Goal: Task Accomplishment & Management: Use online tool/utility

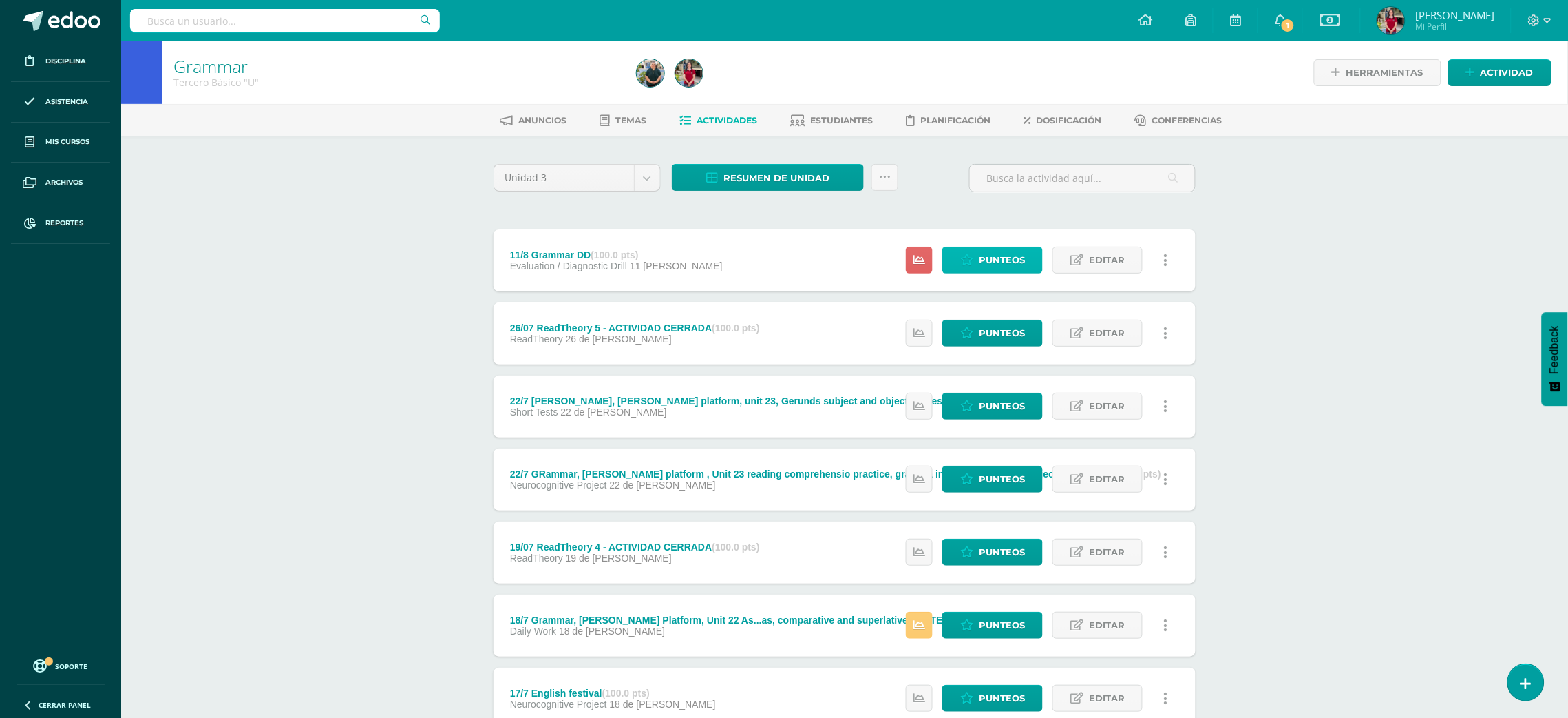
click at [982, 258] on span "Punteos" at bounding box center [1002, 260] width 46 height 26
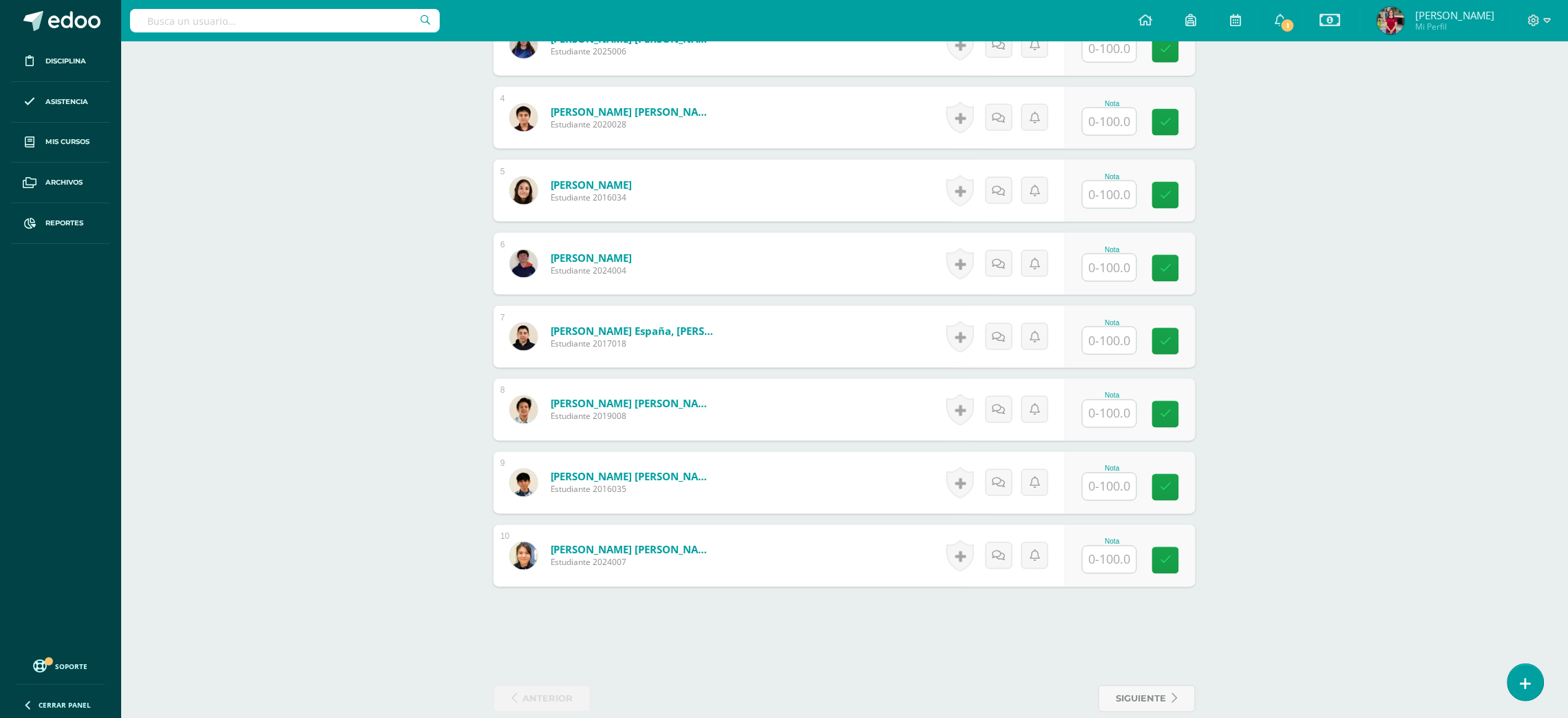
scroll to position [629, 0]
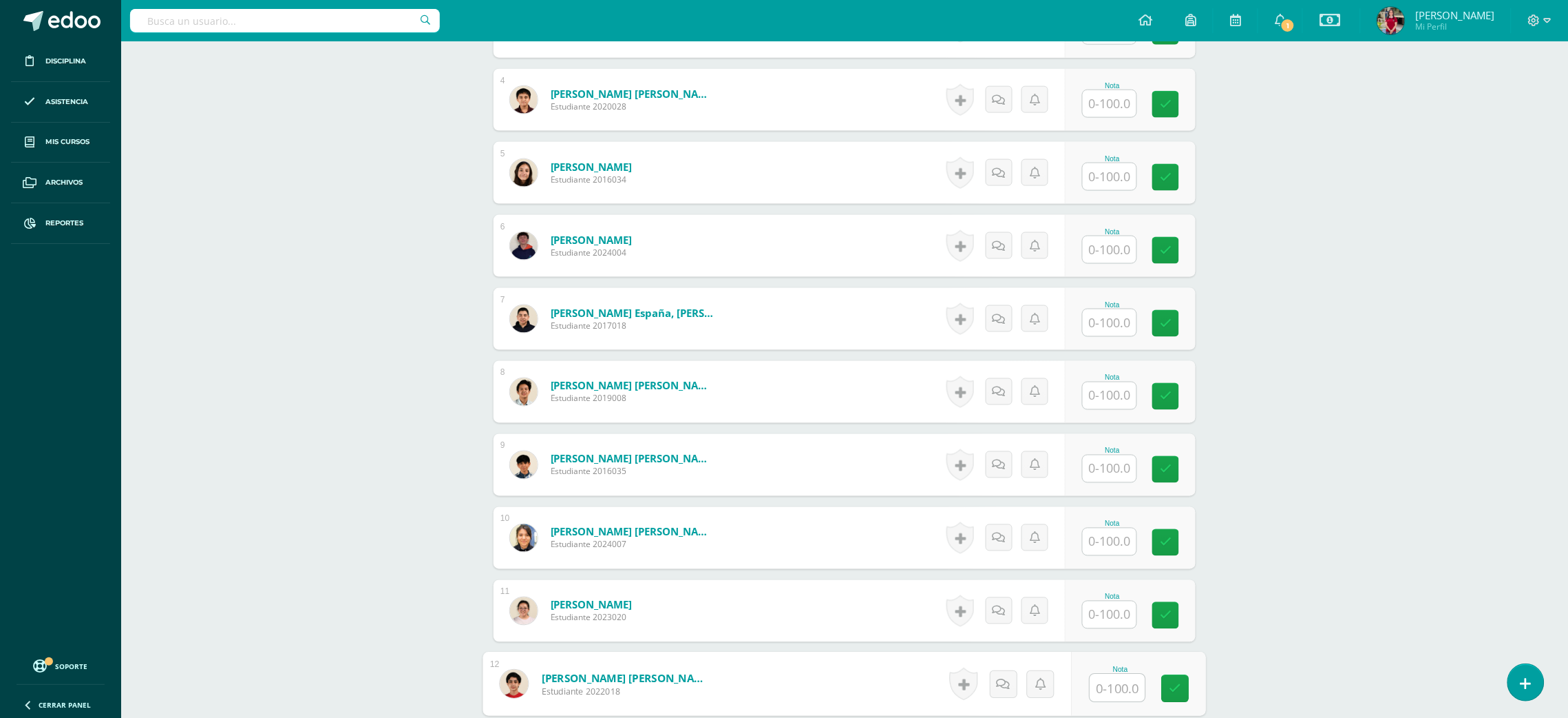
click at [1118, 694] on input "text" at bounding box center [1117, 687] width 55 height 28
type input "95"
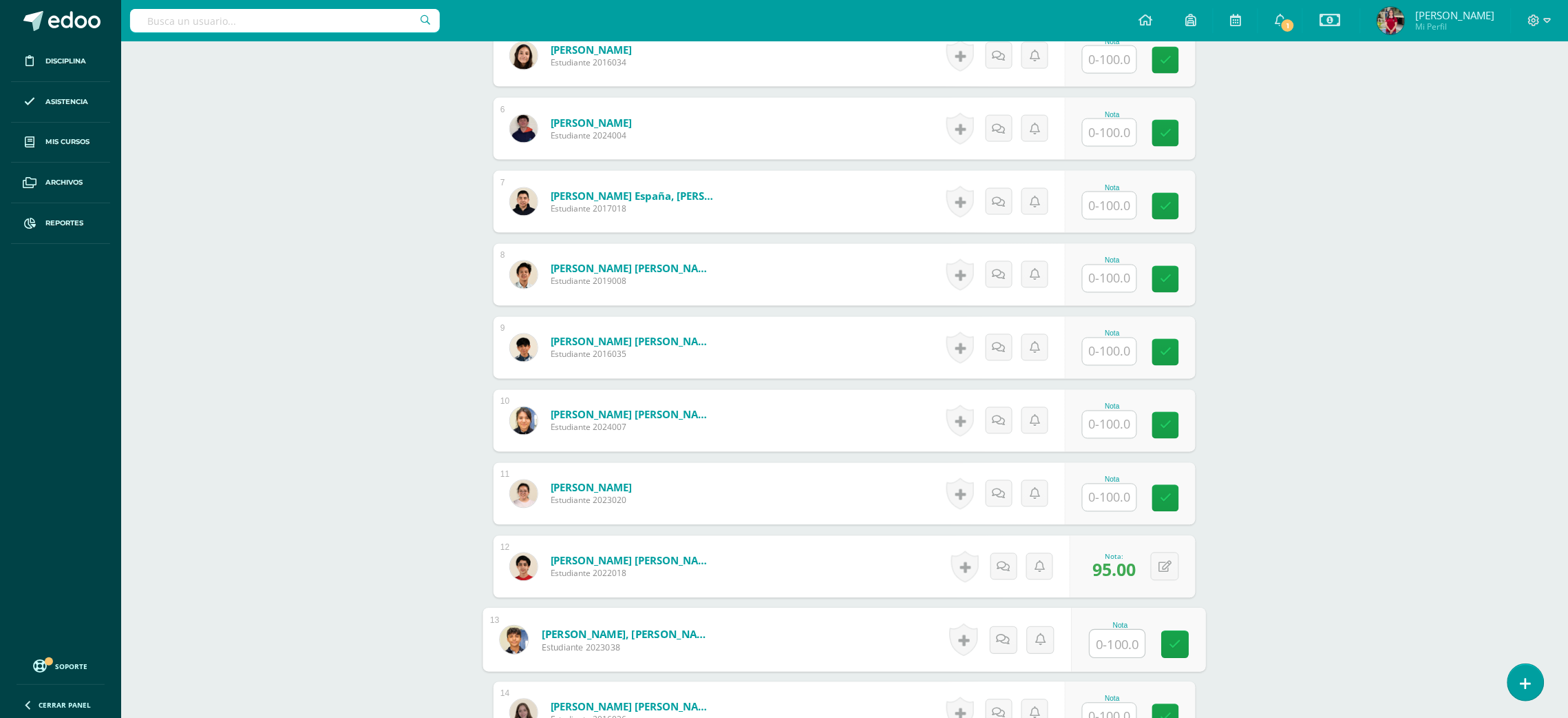
scroll to position [728, 0]
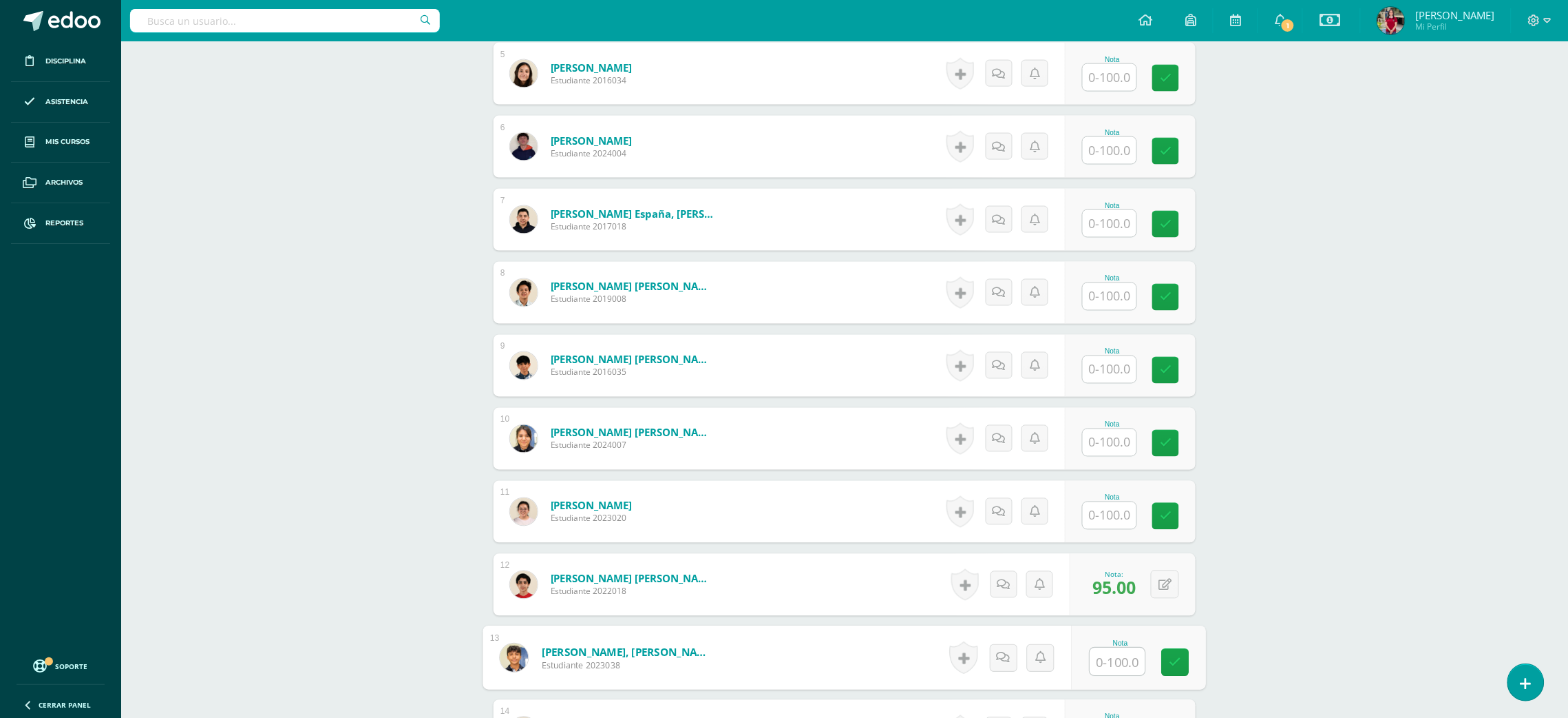
click at [1102, 234] on input "text" at bounding box center [1110, 224] width 54 height 27
type input "90"
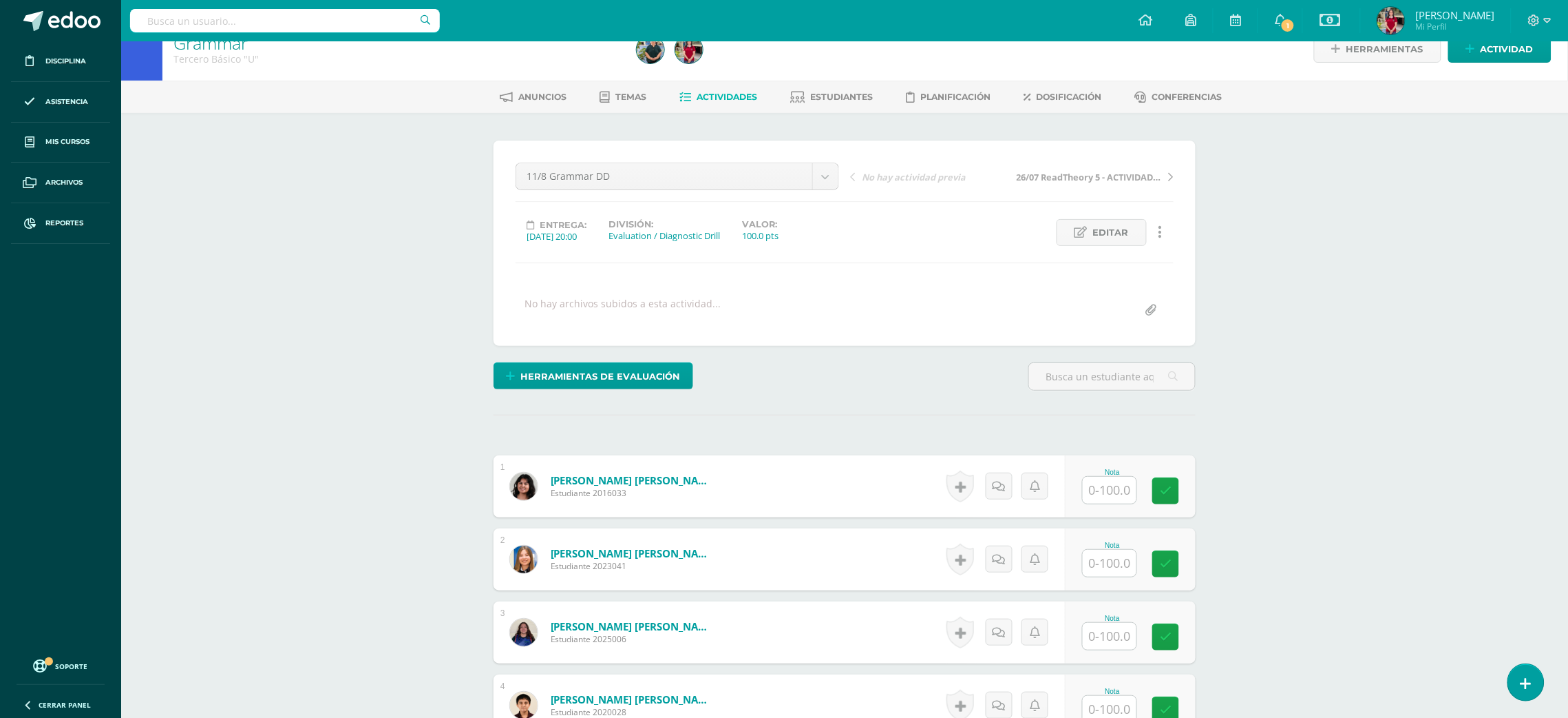
scroll to position [0, 0]
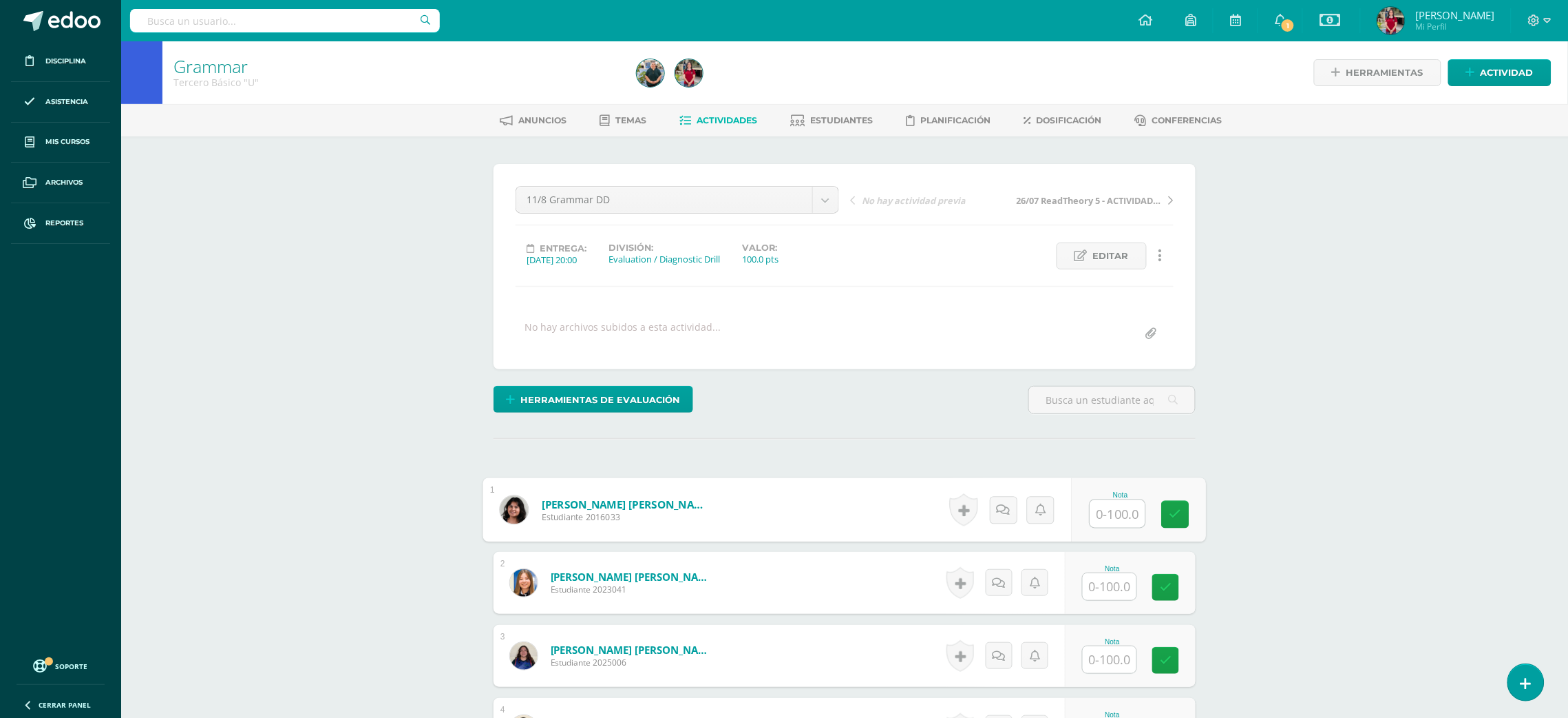
click at [1114, 503] on input "text" at bounding box center [1117, 513] width 55 height 28
type input "92"
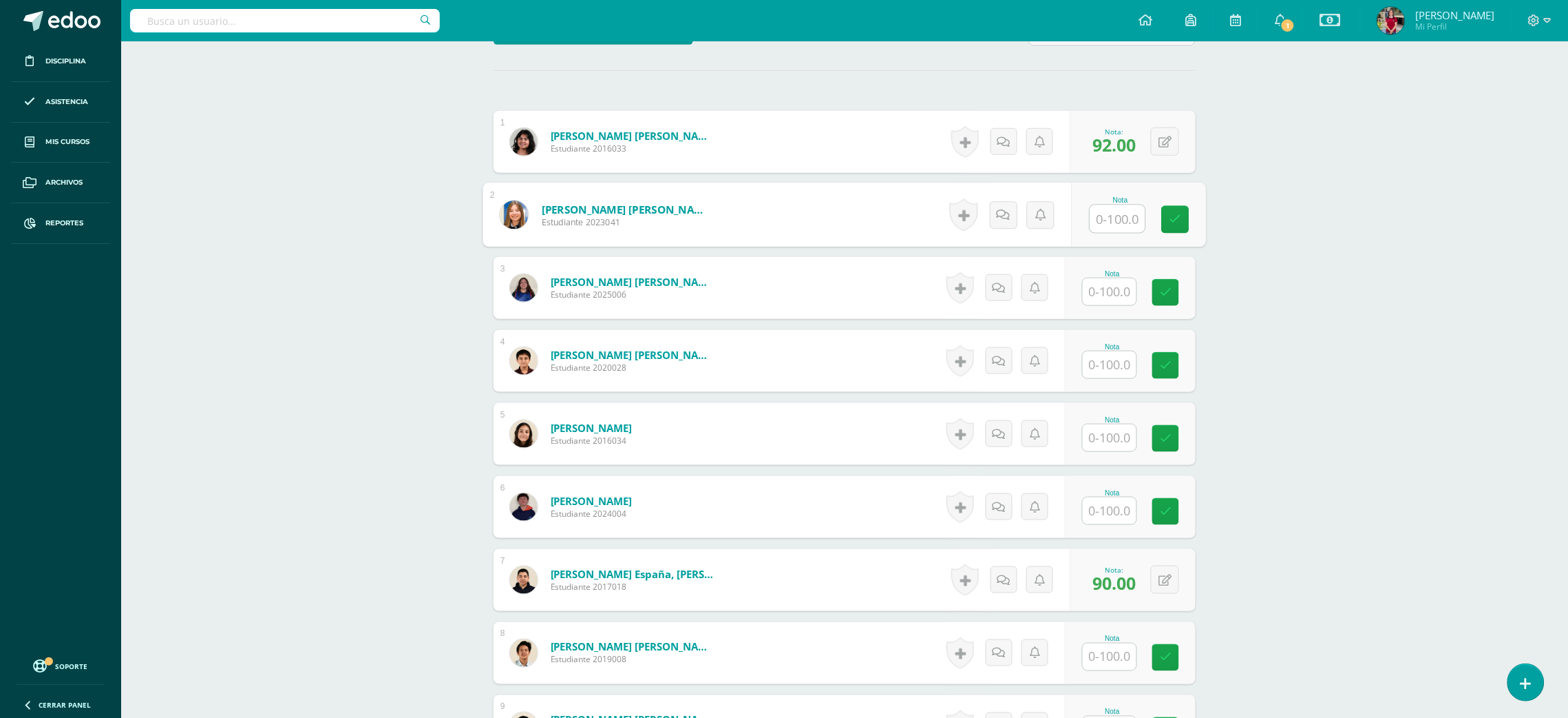
scroll to position [388, 0]
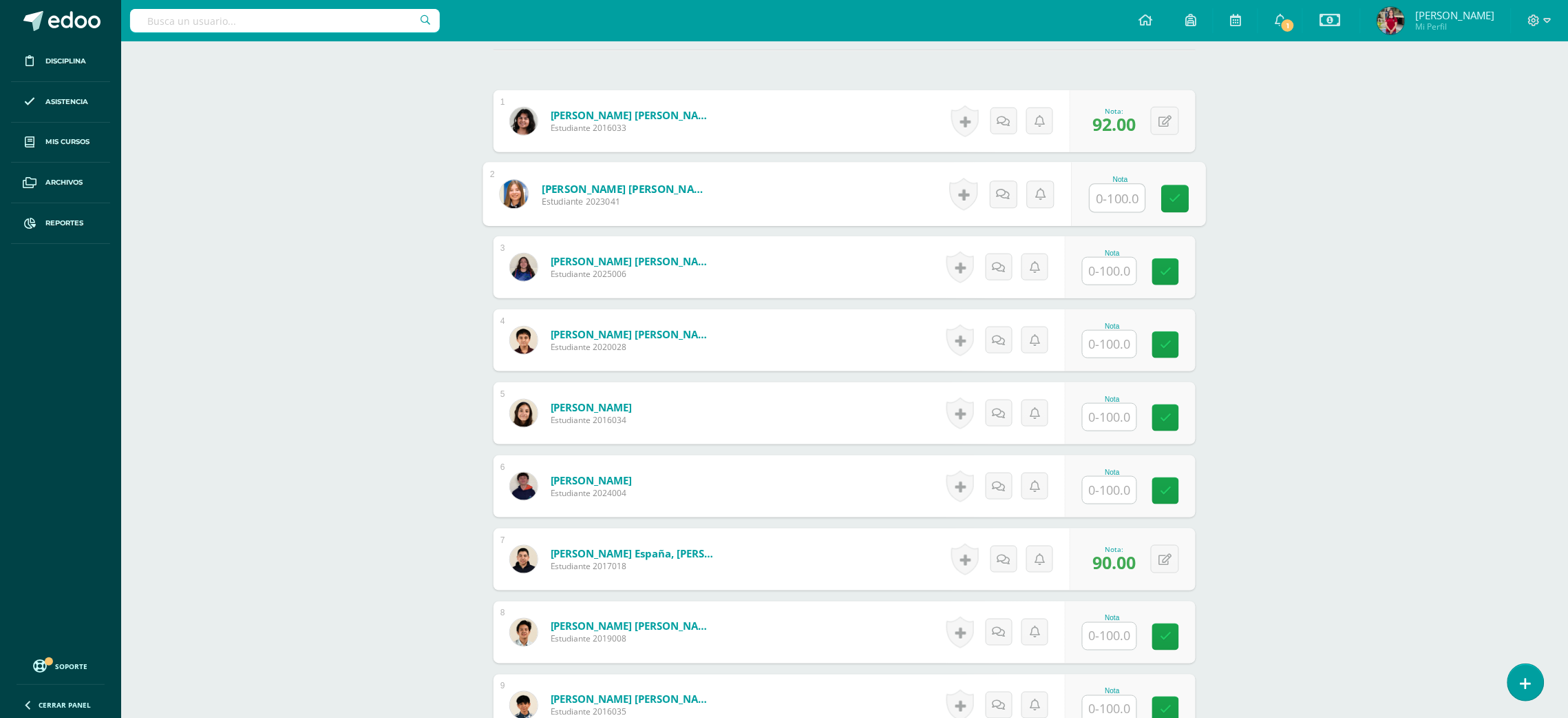
click at [1104, 483] on input "text" at bounding box center [1110, 490] width 54 height 27
type input "38"
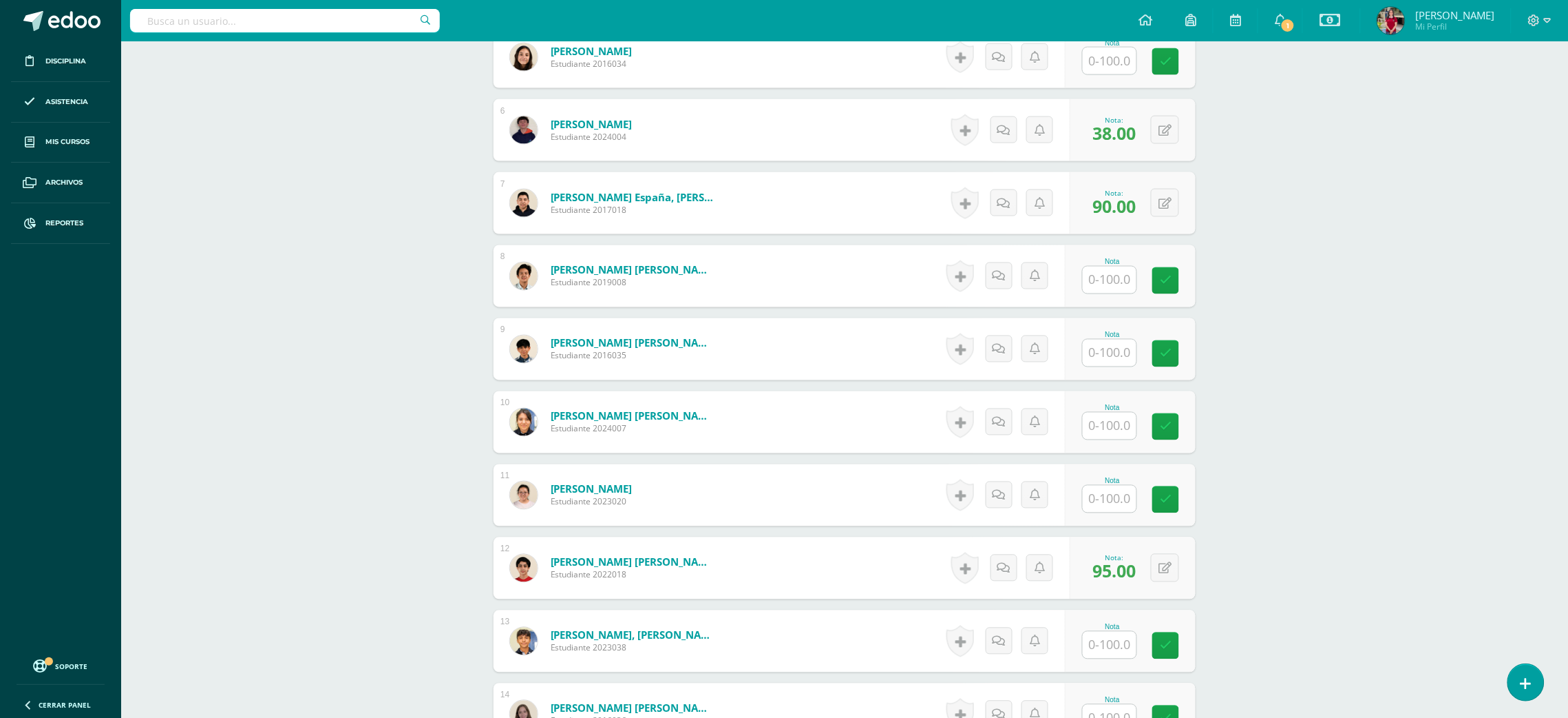
scroll to position [774, 0]
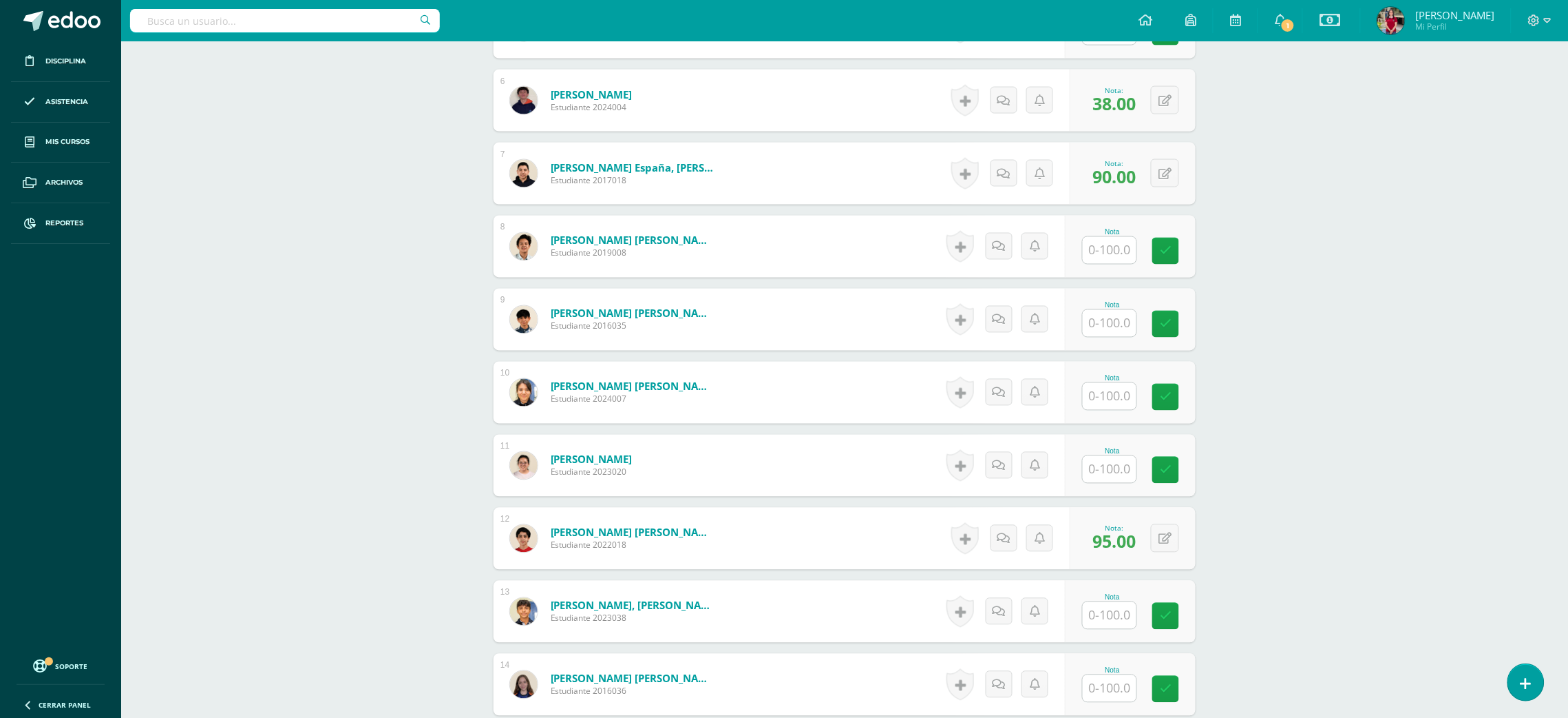
click at [1097, 615] on input "text" at bounding box center [1110, 615] width 54 height 27
type input "89"
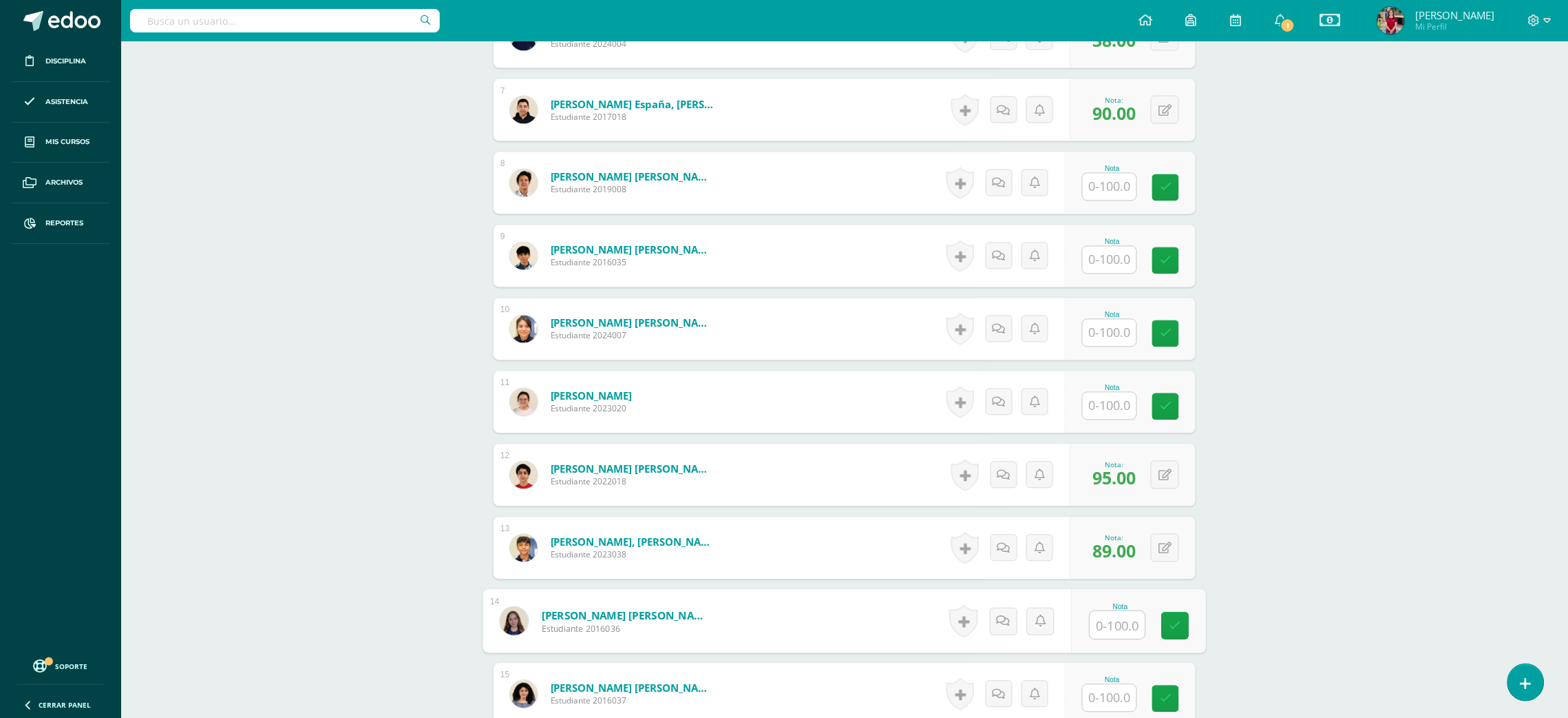
scroll to position [1144, 0]
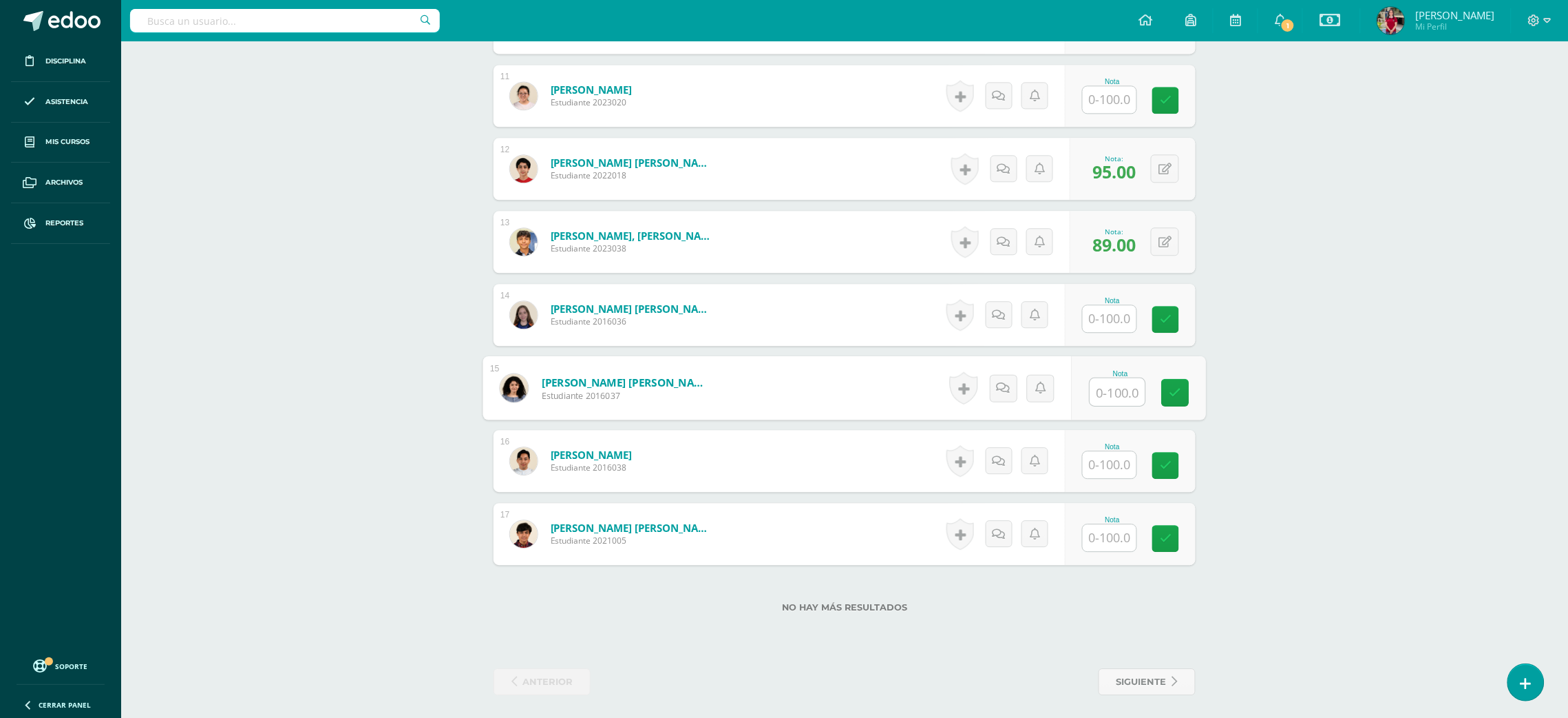
click at [1113, 397] on input "text" at bounding box center [1117, 391] width 55 height 28
type input "90"
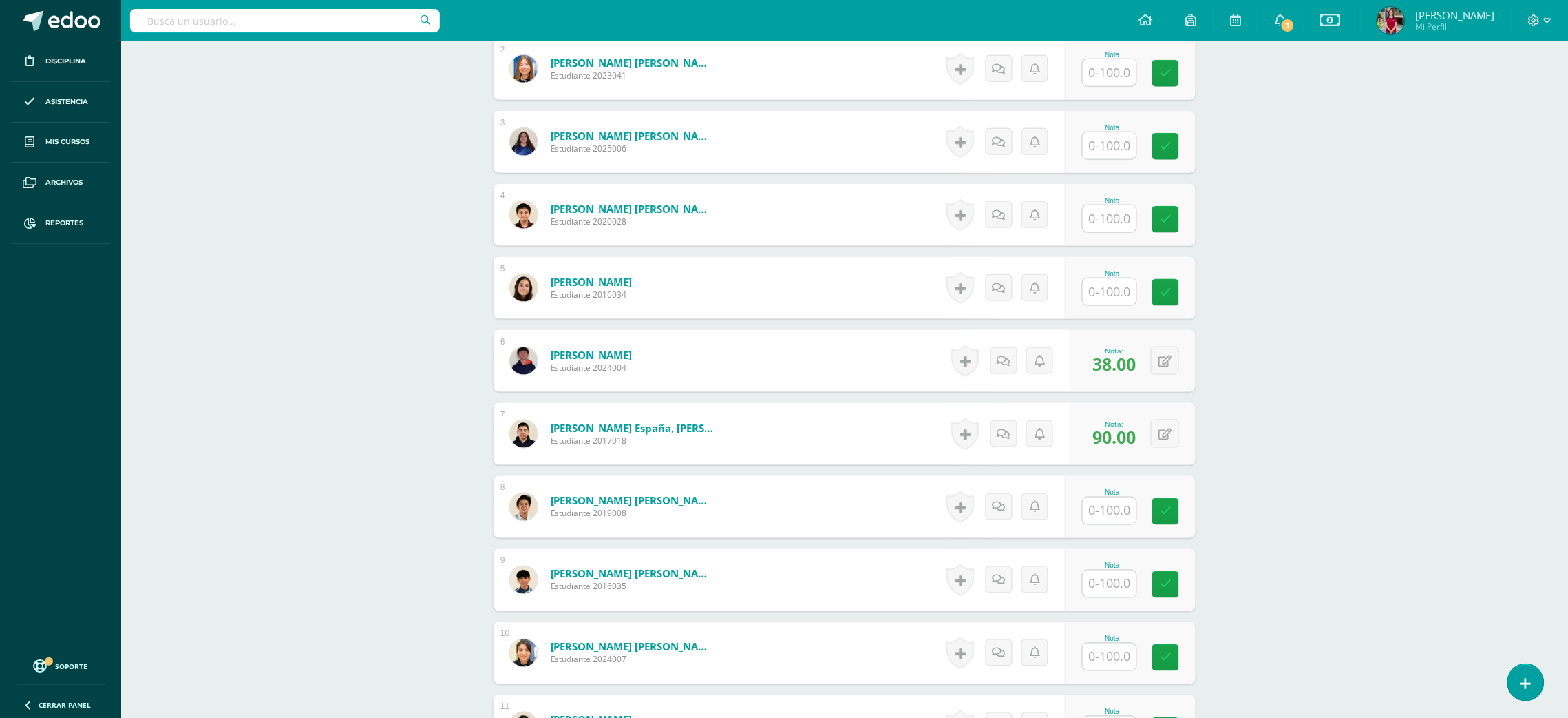
scroll to position [498, 0]
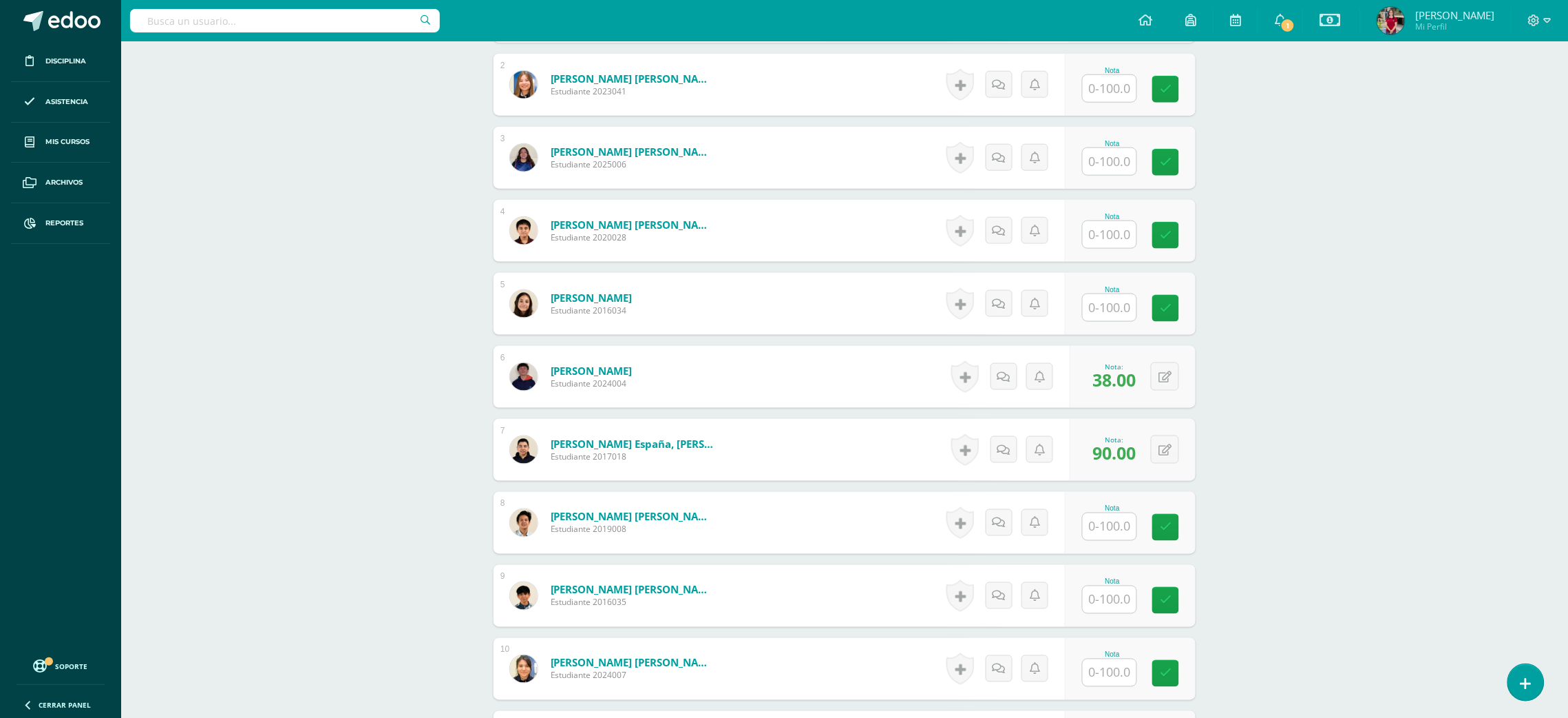
click at [1097, 303] on input "text" at bounding box center [1110, 308] width 54 height 27
type input "89"
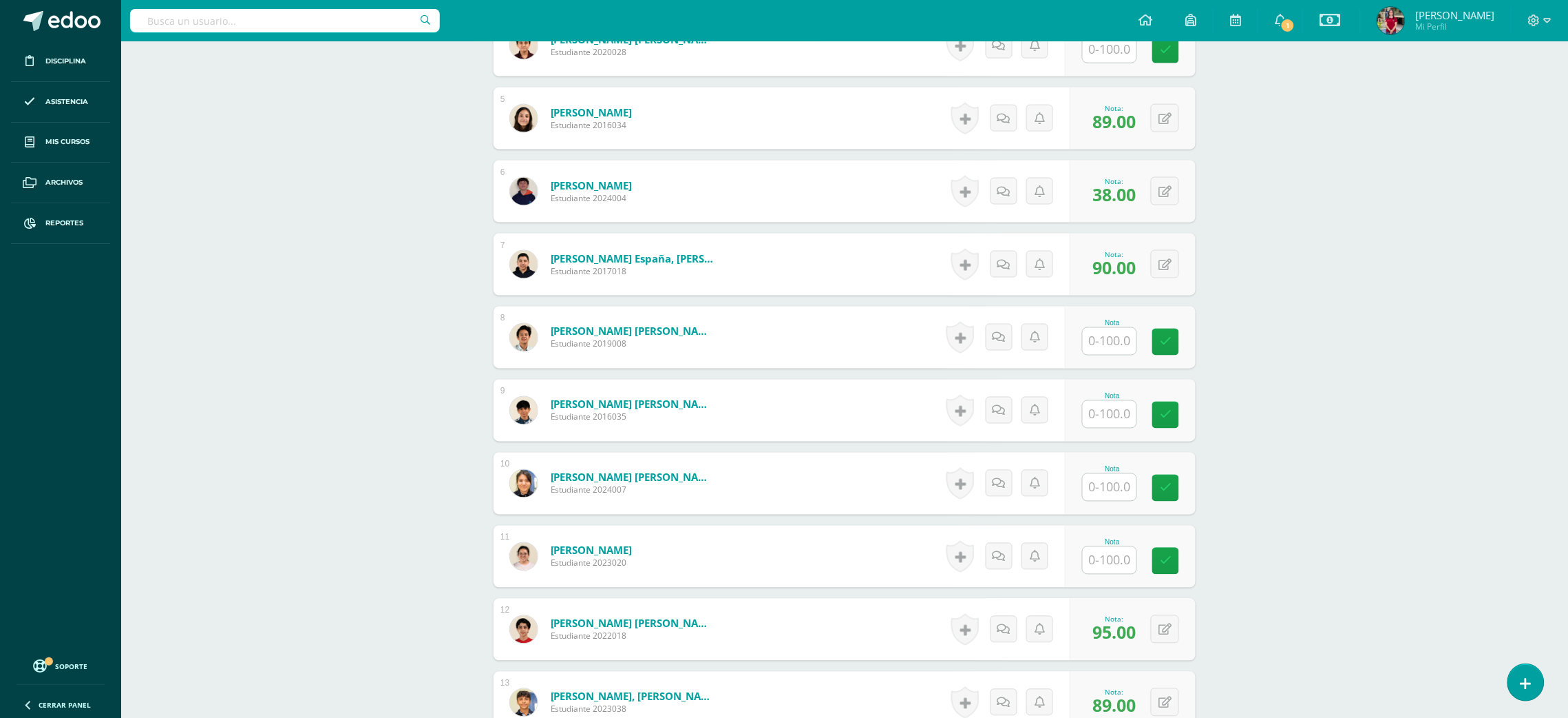
scroll to position [757, 0]
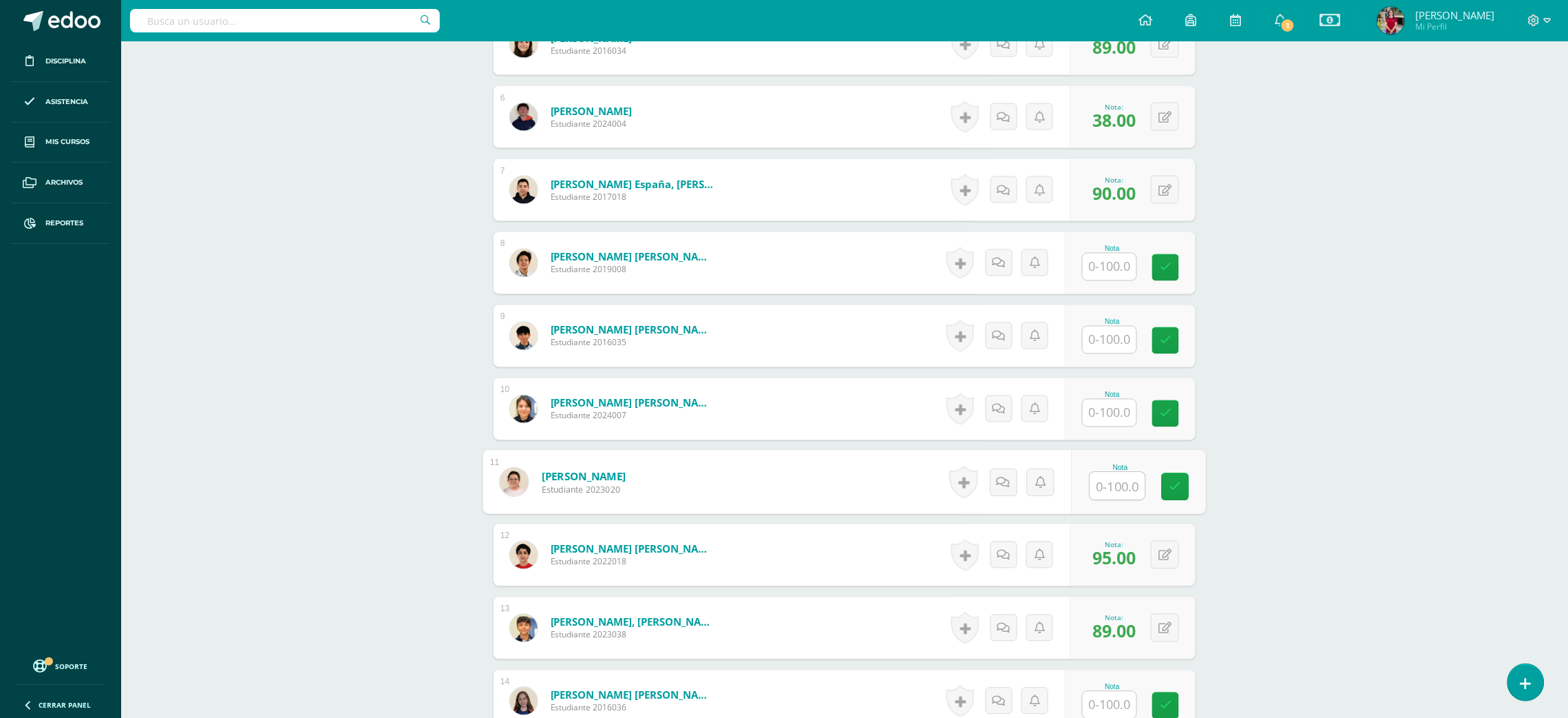
click at [1095, 489] on input "text" at bounding box center [1117, 486] width 55 height 28
type input "44"
click at [1117, 349] on input "text" at bounding box center [1117, 340] width 55 height 28
type input "56"
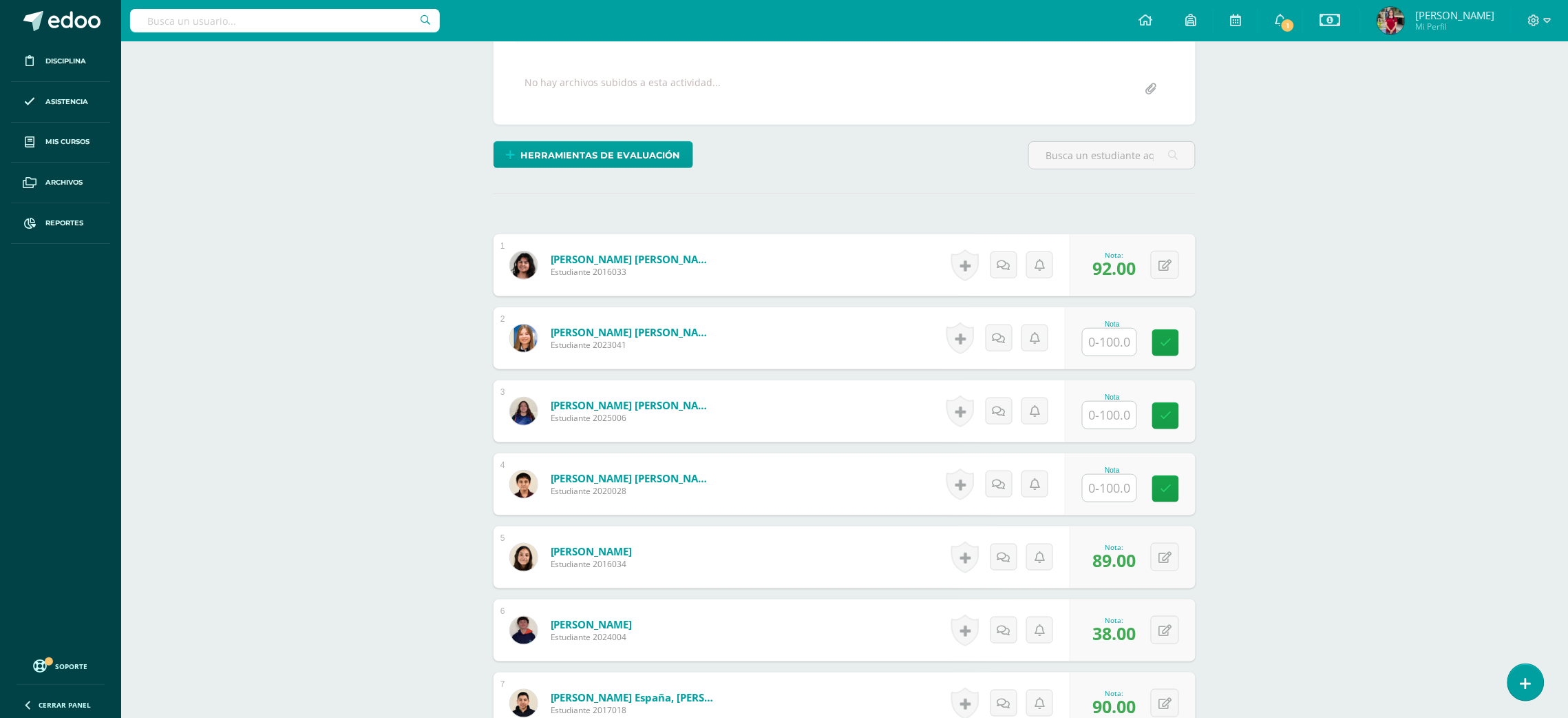
scroll to position [212, 0]
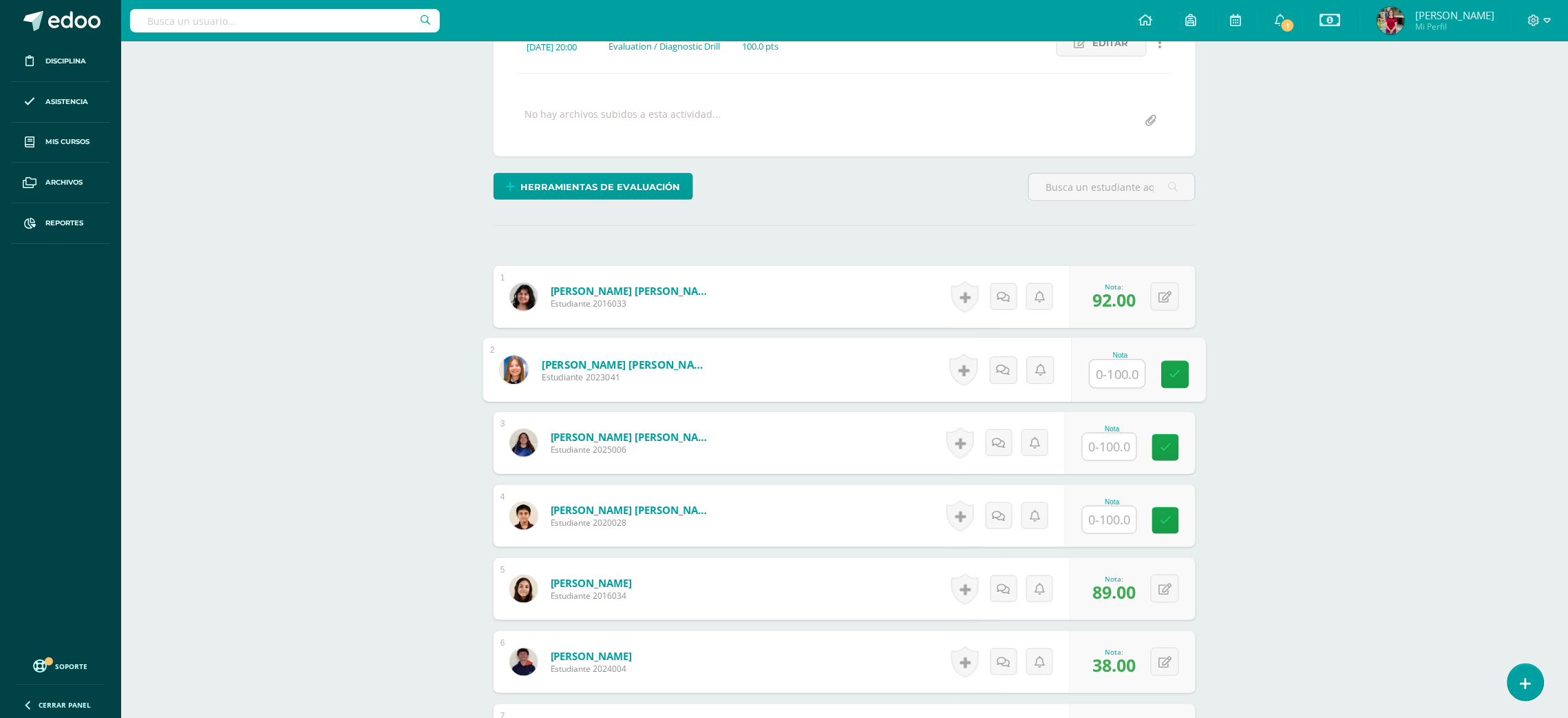
click at [1113, 382] on input "text" at bounding box center [1117, 374] width 55 height 28
click at [1162, 370] on button at bounding box center [1174, 370] width 29 height 29
type input "58"
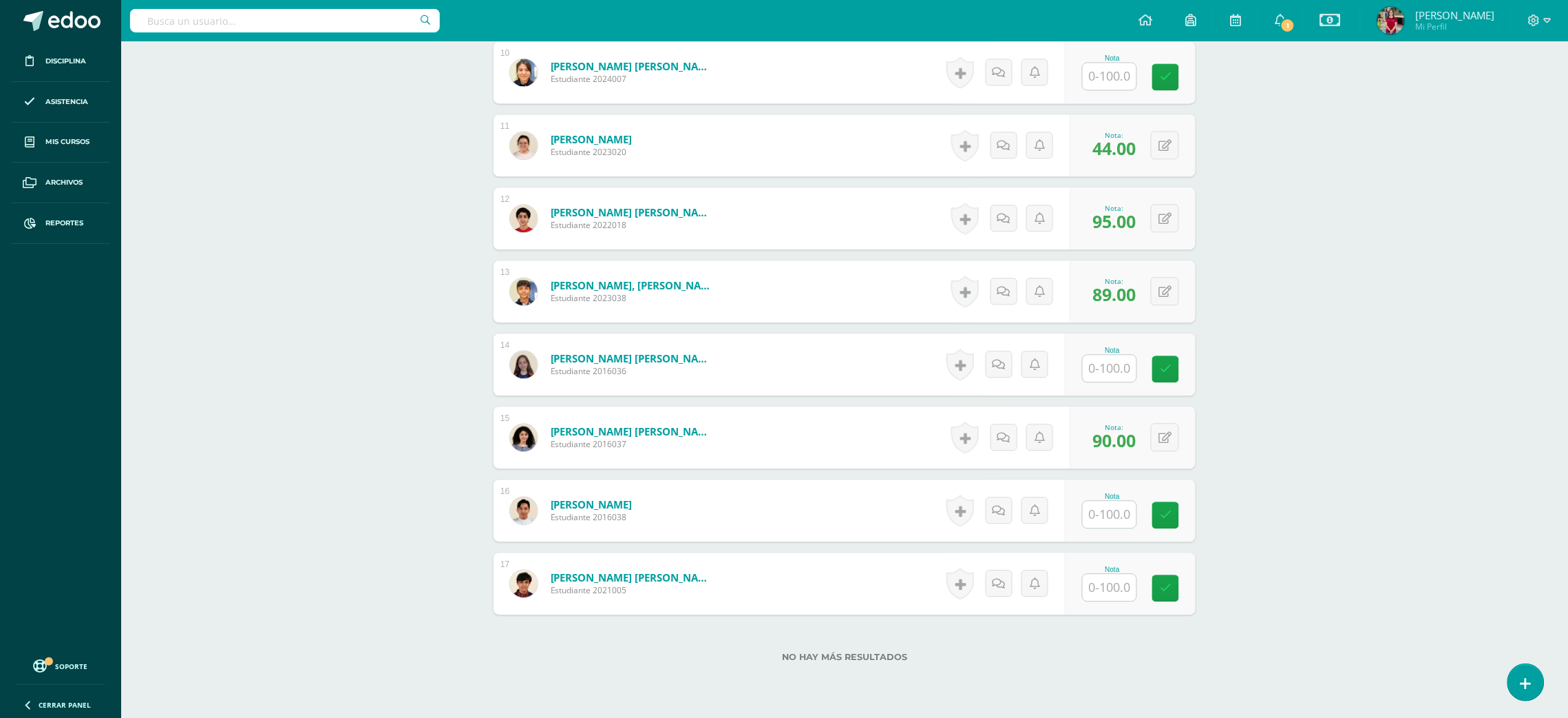
scroll to position [1097, 0]
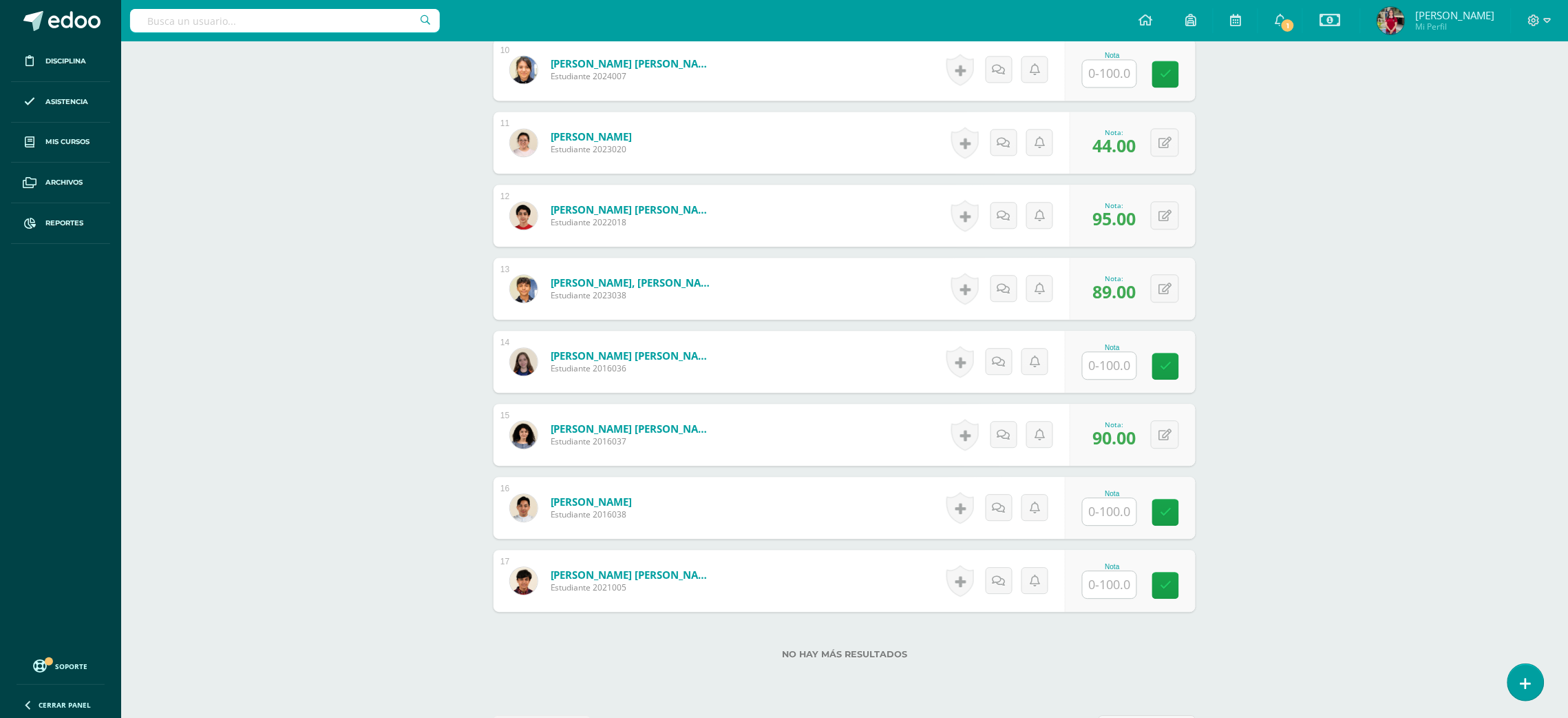
click at [1109, 507] on input "text" at bounding box center [1110, 511] width 54 height 27
type input "80"
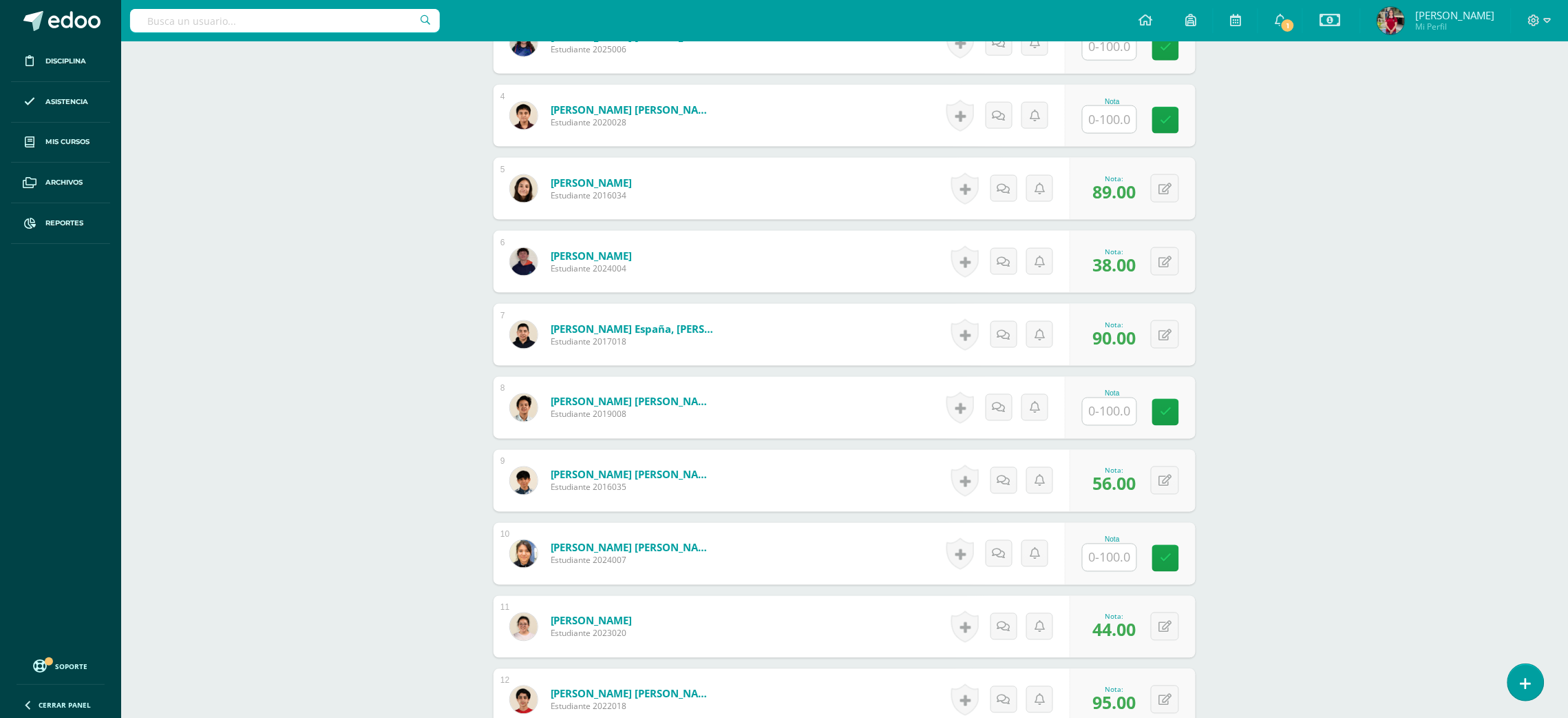
scroll to position [588, 0]
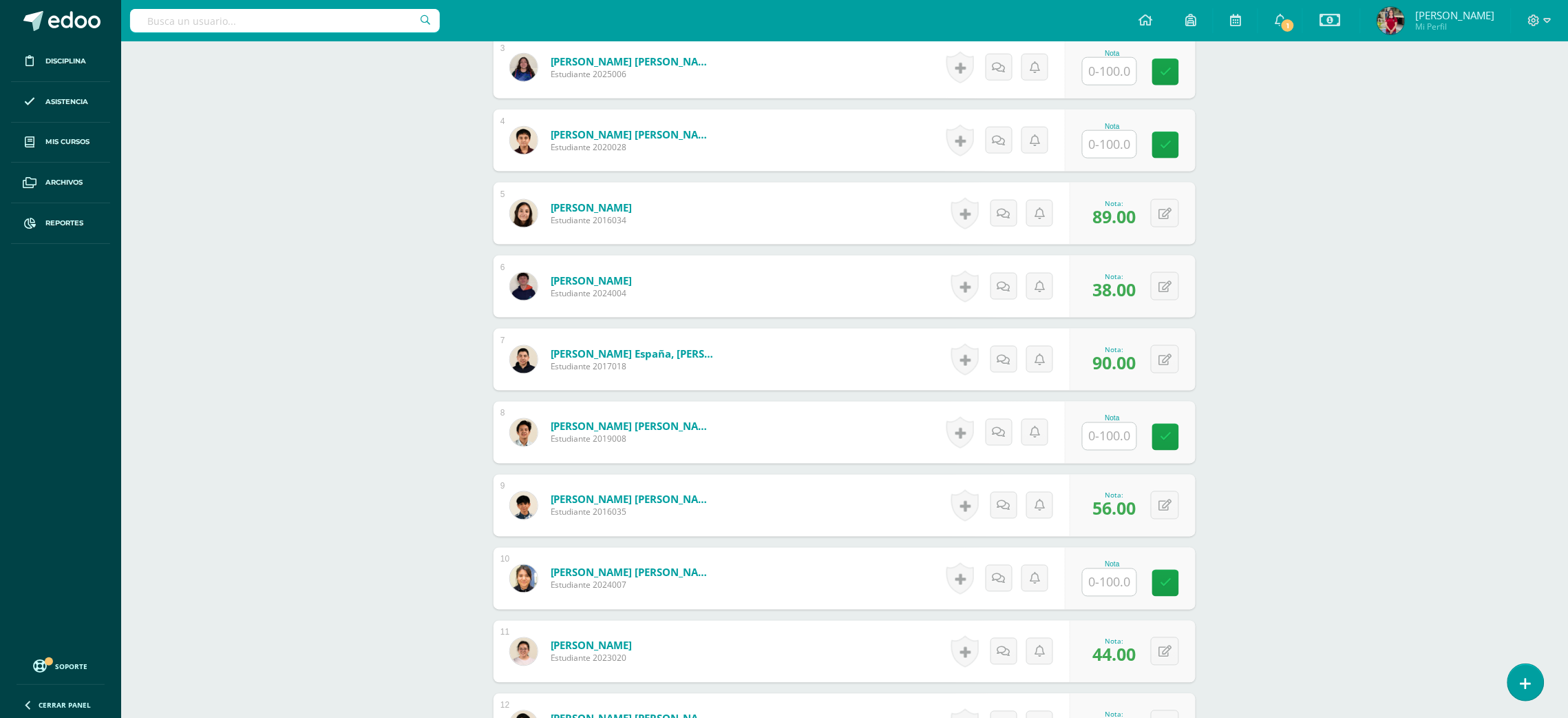
click at [1094, 147] on input "text" at bounding box center [1110, 144] width 54 height 27
type input "90"
click at [1100, 582] on input "text" at bounding box center [1110, 582] width 54 height 27
type input "92"
click at [1344, 443] on div "Grammar Tercero Básico "U" Herramientas Detalle de asistencias Actividad Anunci…" at bounding box center [845, 365] width 1447 height 1825
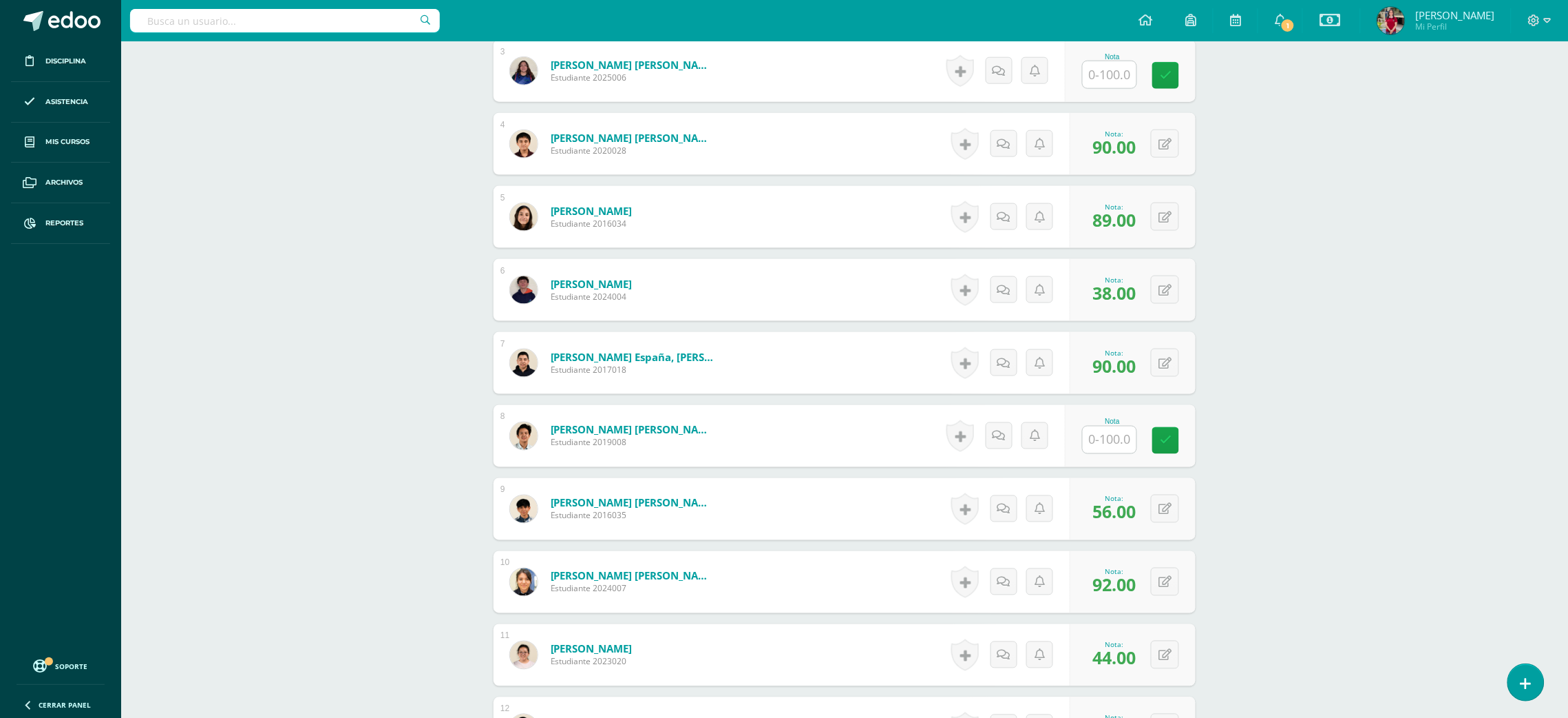
scroll to position [576, 0]
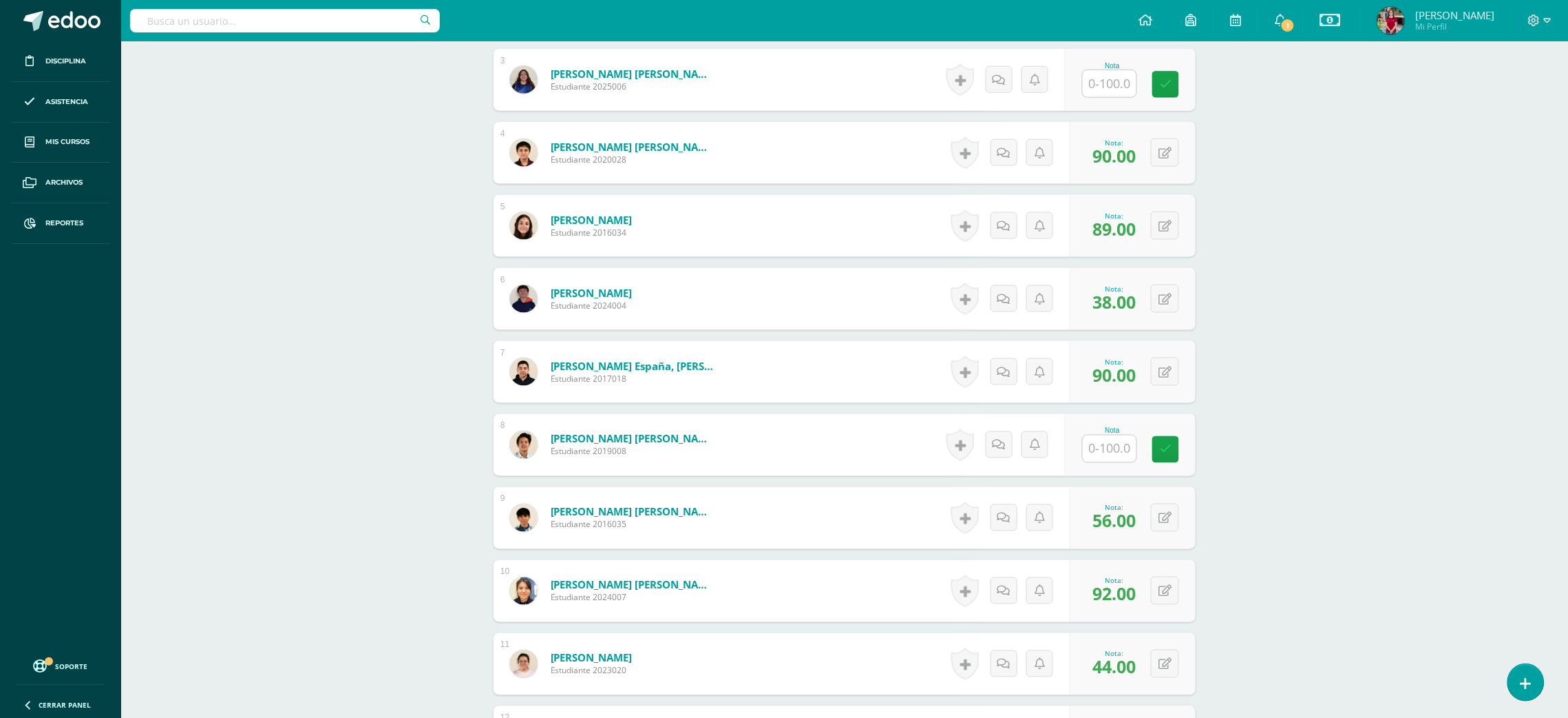
click at [1091, 87] on input "text" at bounding box center [1110, 84] width 54 height 27
type input "81"
click at [1122, 443] on input "text" at bounding box center [1110, 449] width 54 height 27
type input "86"
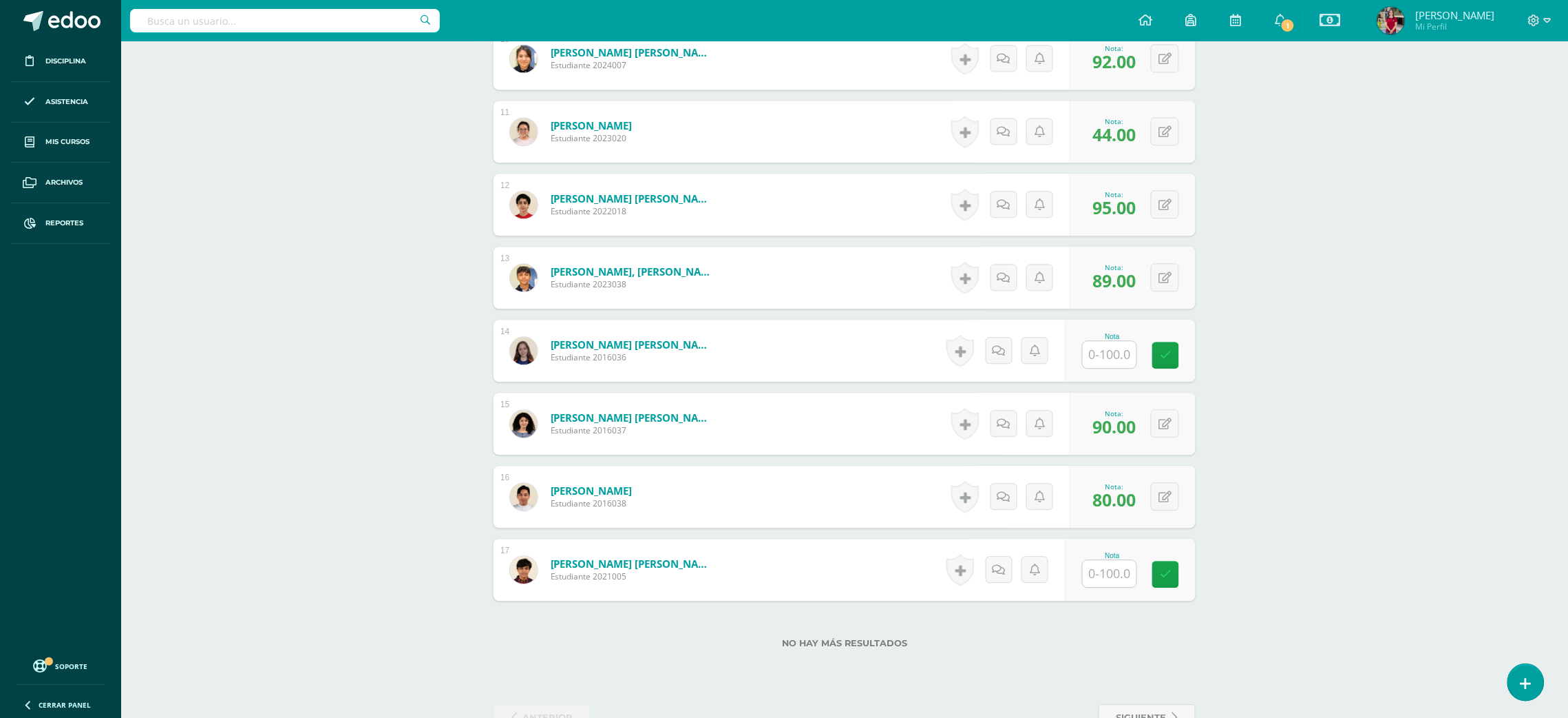
scroll to position [1115, 0]
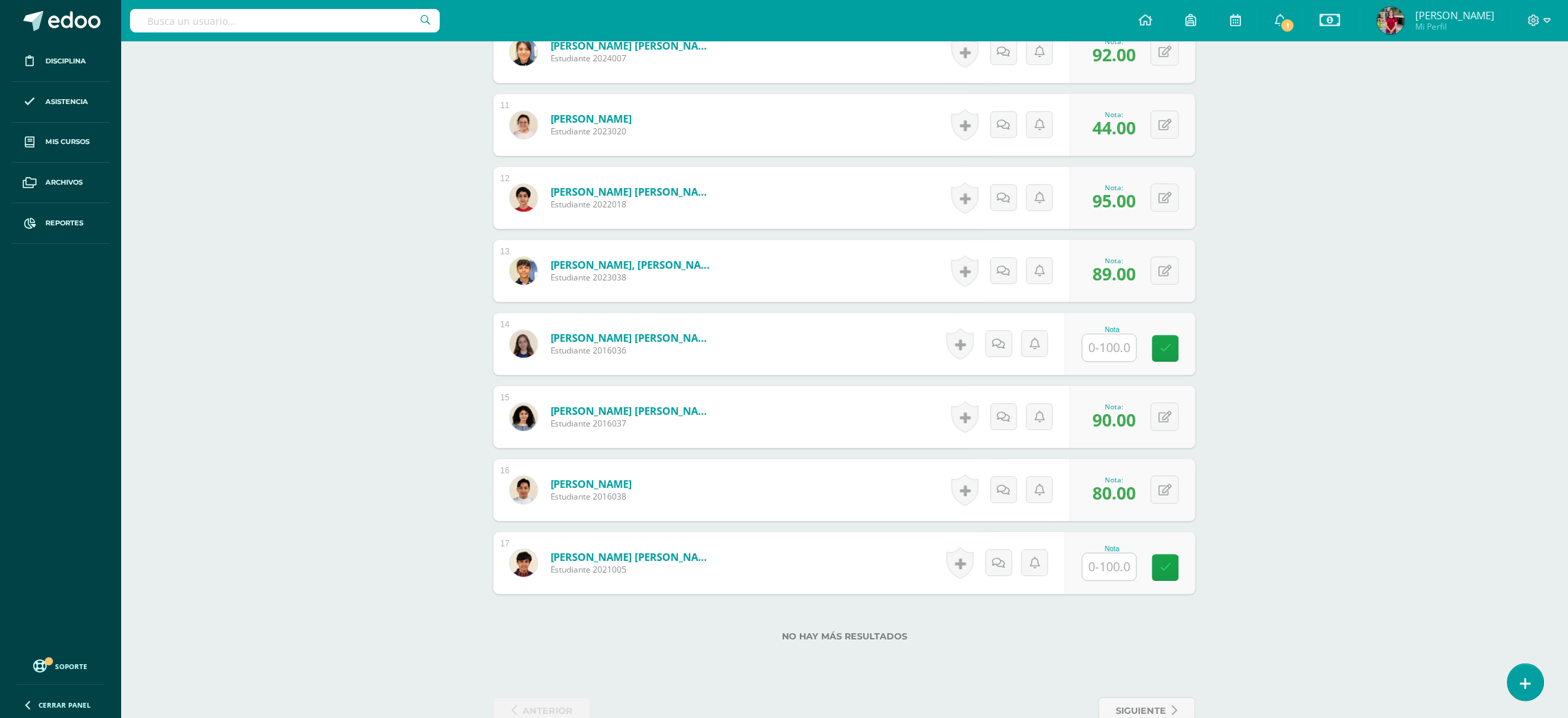
click at [1098, 342] on input "text" at bounding box center [1110, 348] width 54 height 27
type input "92"
